Goal: Navigation & Orientation: Find specific page/section

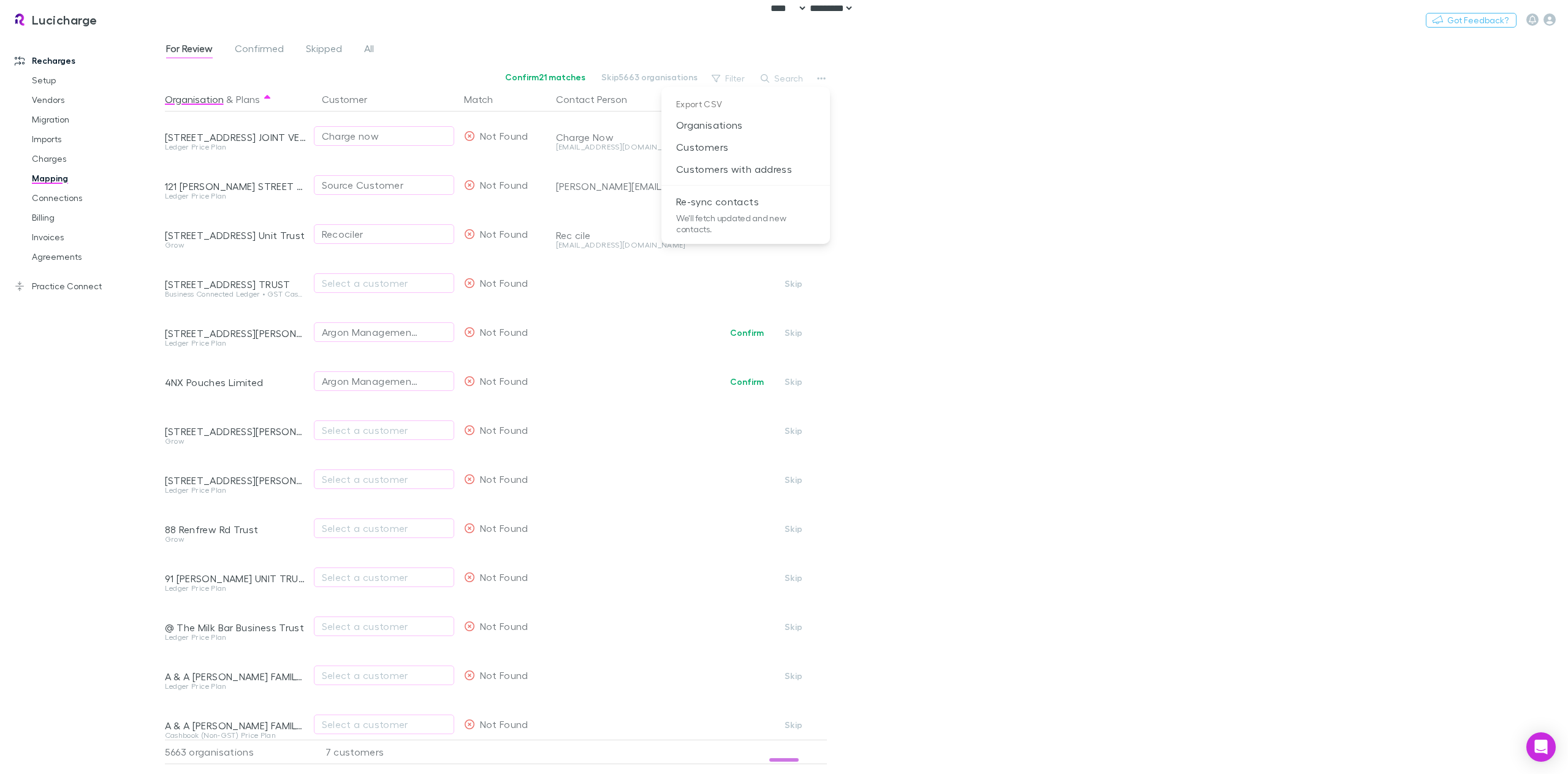
select select "****"
click at [56, 163] on div at bounding box center [784, 387] width 1568 height 774
click at [51, 161] on link "Charges" at bounding box center [95, 158] width 152 height 20
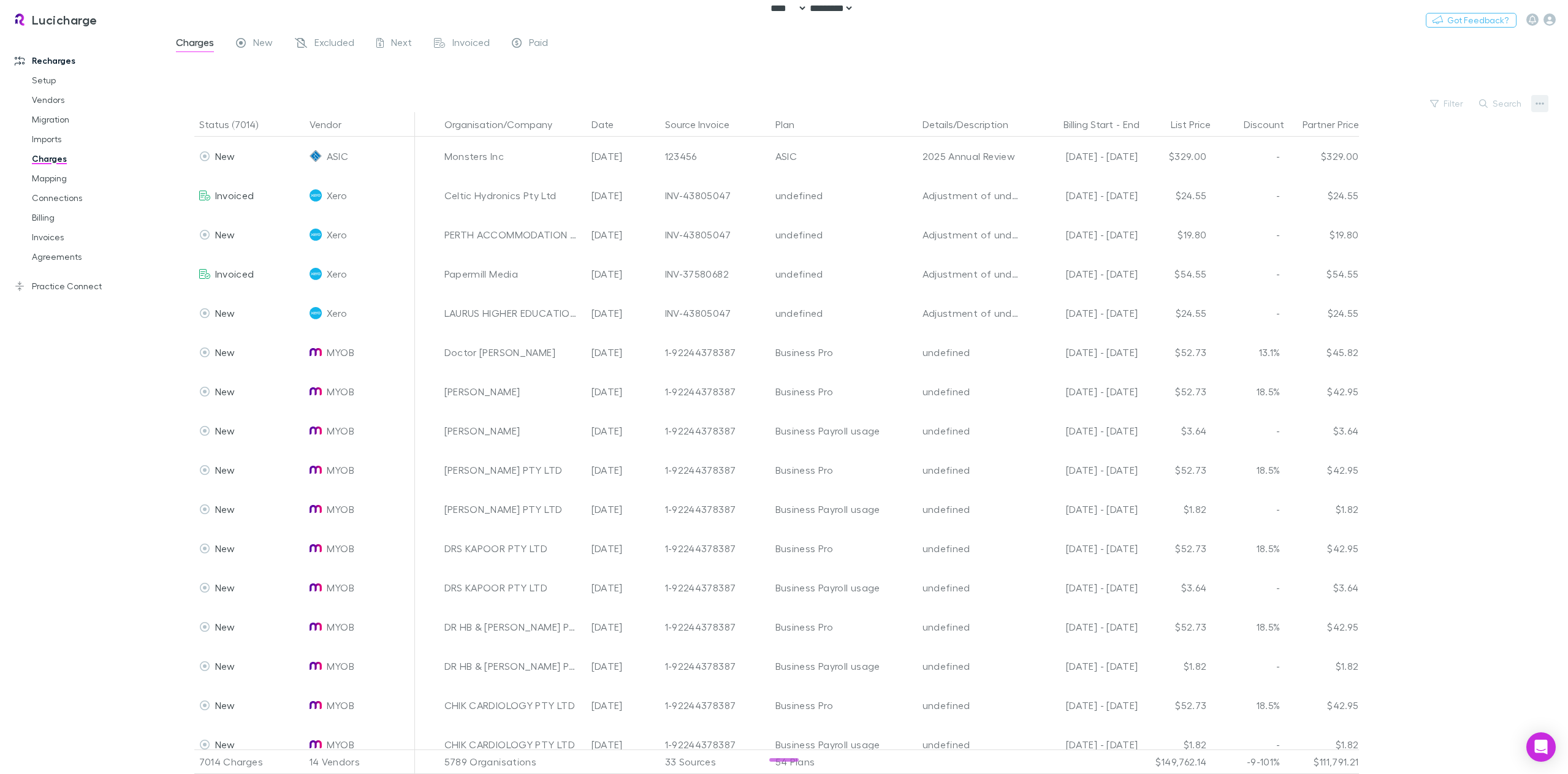
click at [1547, 107] on button "button" at bounding box center [1540, 104] width 17 height 17
click at [70, 261] on div at bounding box center [784, 387] width 1568 height 774
click at [52, 256] on link "Agreements" at bounding box center [95, 257] width 152 height 20
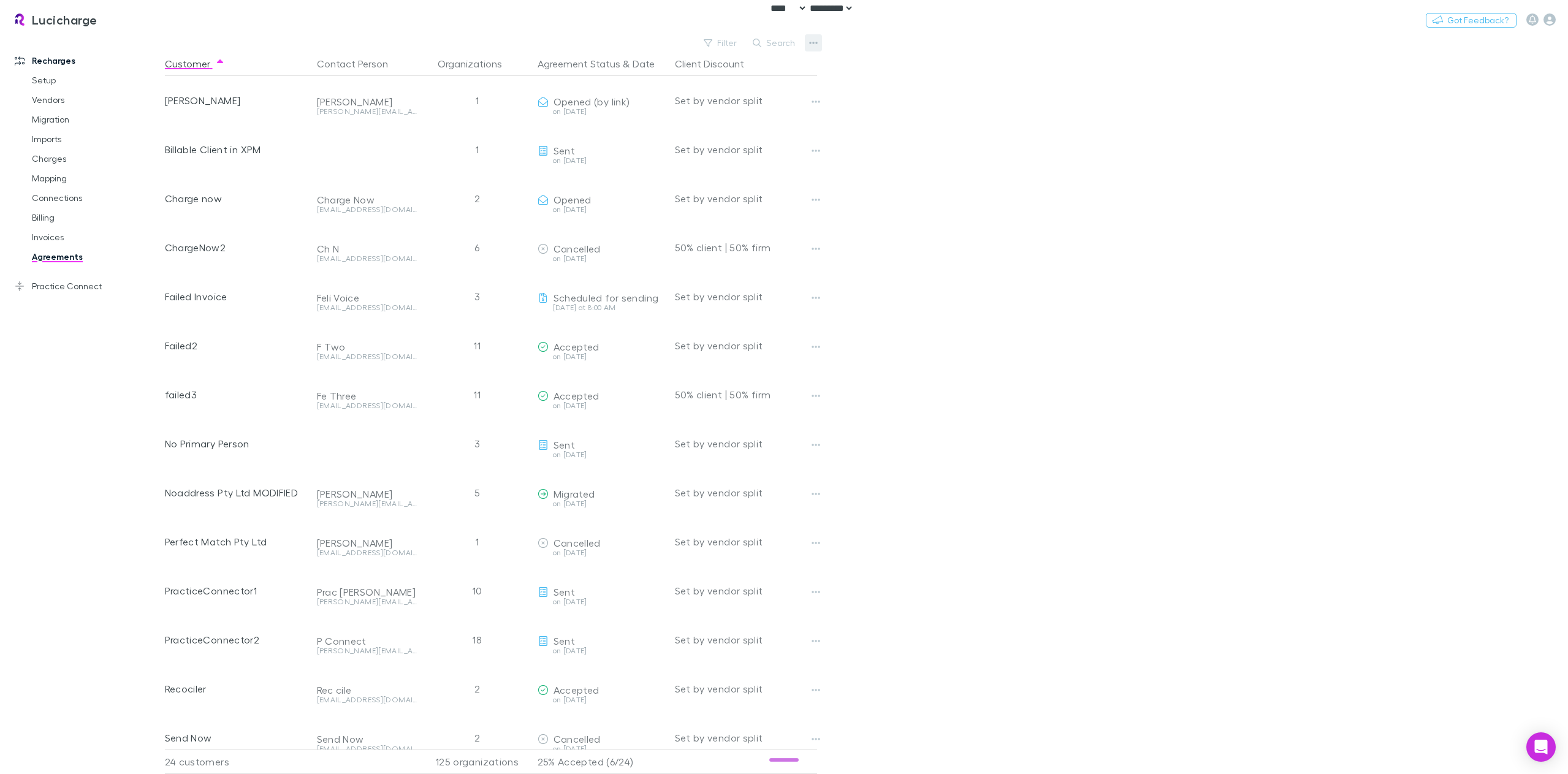
click at [815, 42] on icon "button" at bounding box center [813, 43] width 9 height 10
